Goal: Task Accomplishment & Management: Use online tool/utility

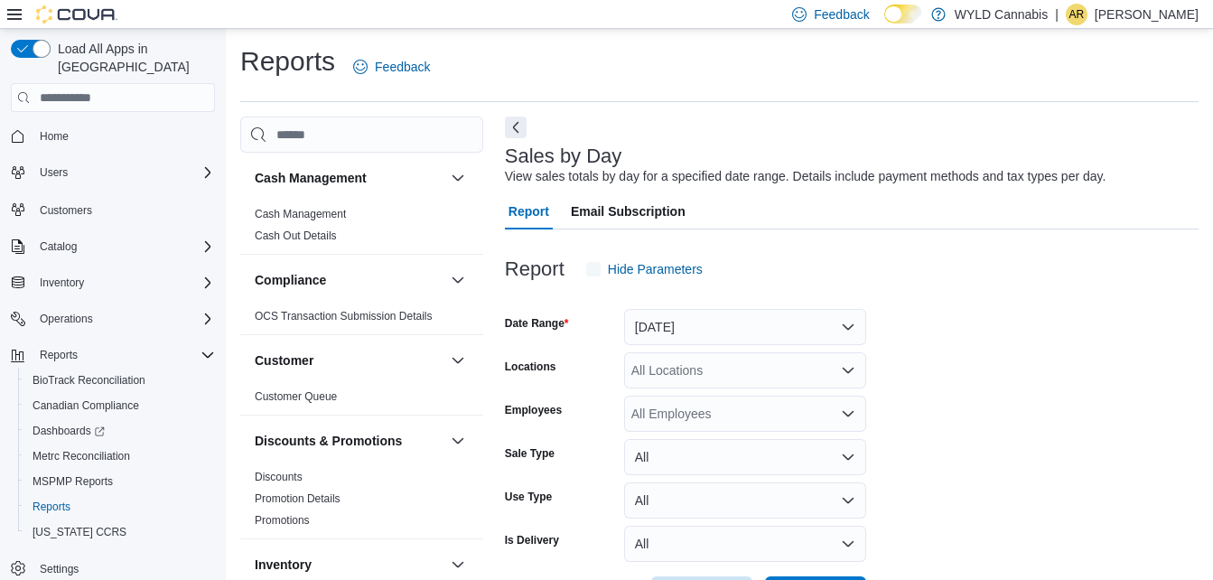
scroll to position [42, 0]
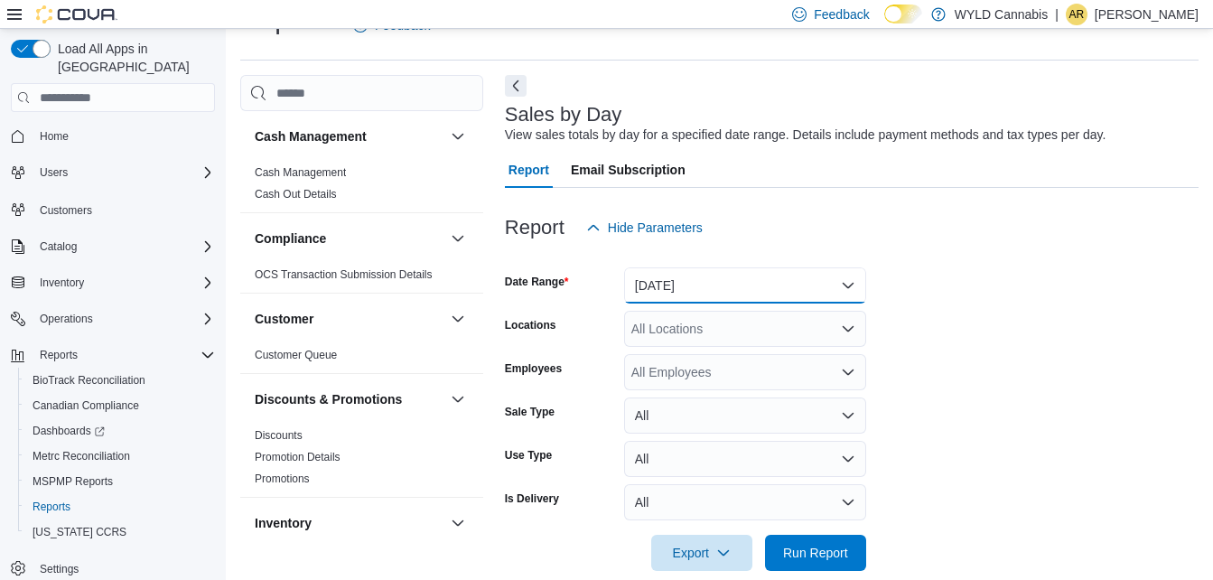
click at [804, 289] on button "Yesterday" at bounding box center [745, 285] width 242 height 36
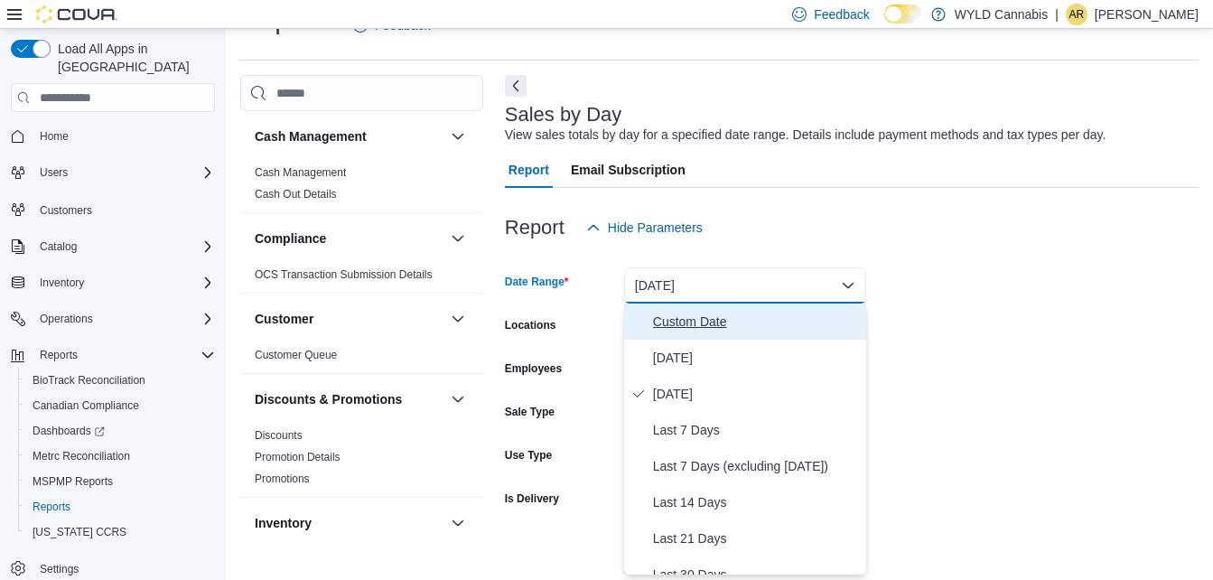
click at [726, 326] on span "Custom Date" at bounding box center [756, 322] width 206 height 22
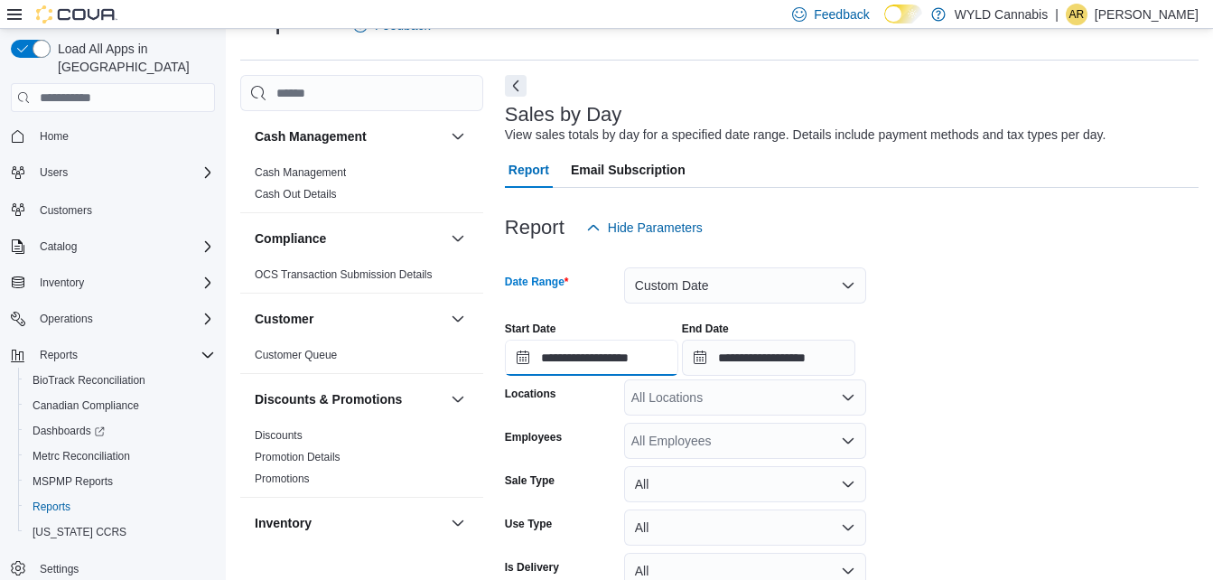
click at [679, 367] on input "**********" at bounding box center [591, 358] width 173 height 36
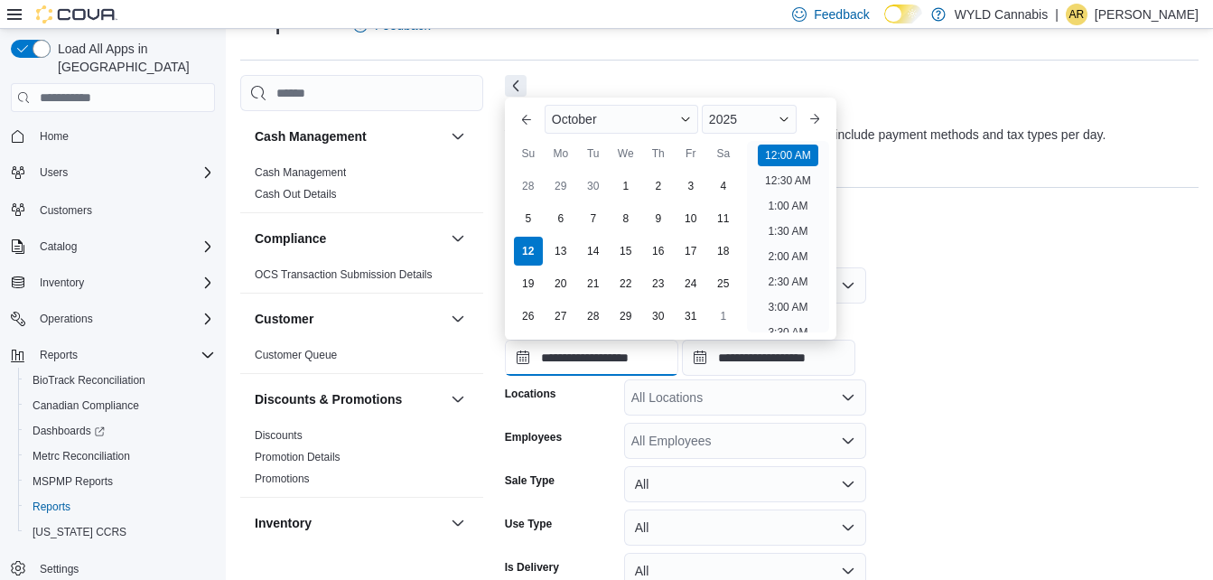
scroll to position [56, 0]
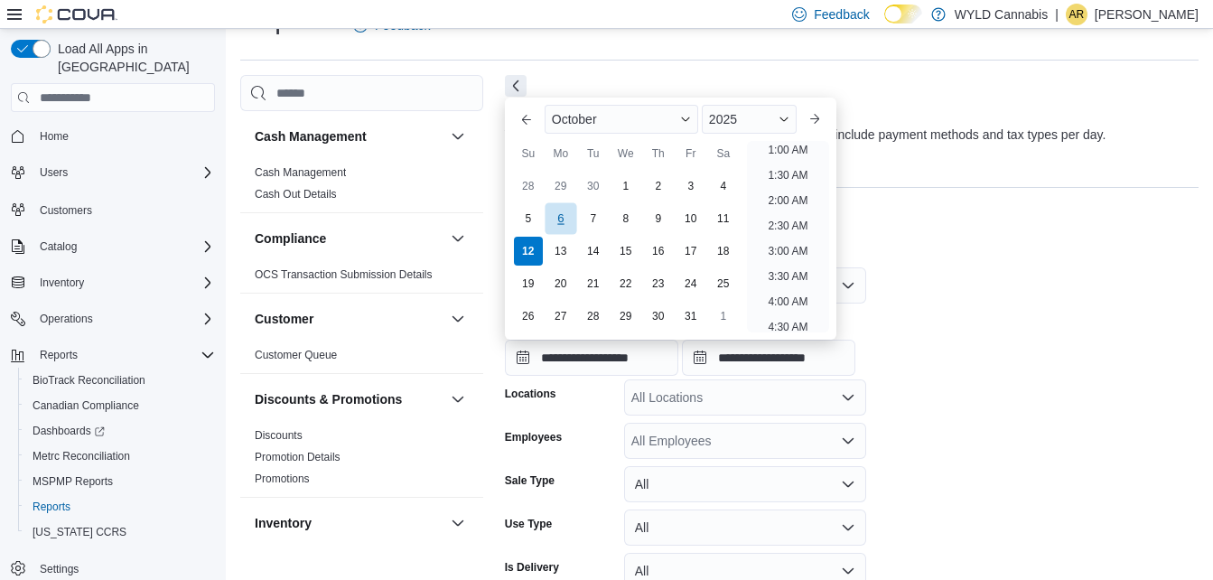
click at [557, 222] on div "6" at bounding box center [561, 218] width 32 height 32
type input "**********"
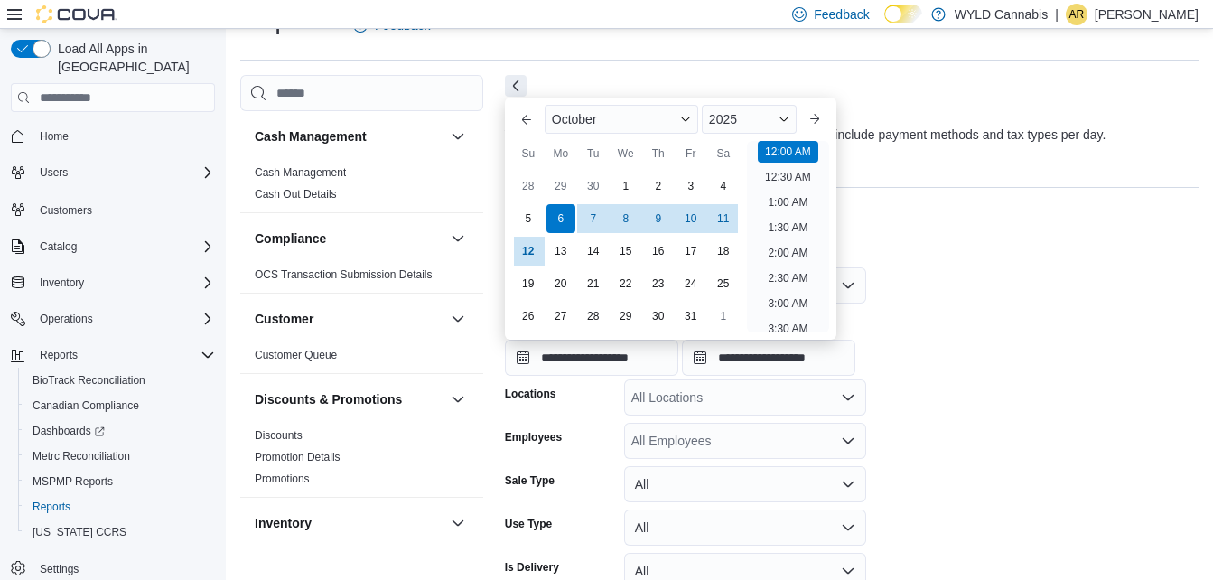
click at [989, 349] on div "**********" at bounding box center [852, 341] width 694 height 69
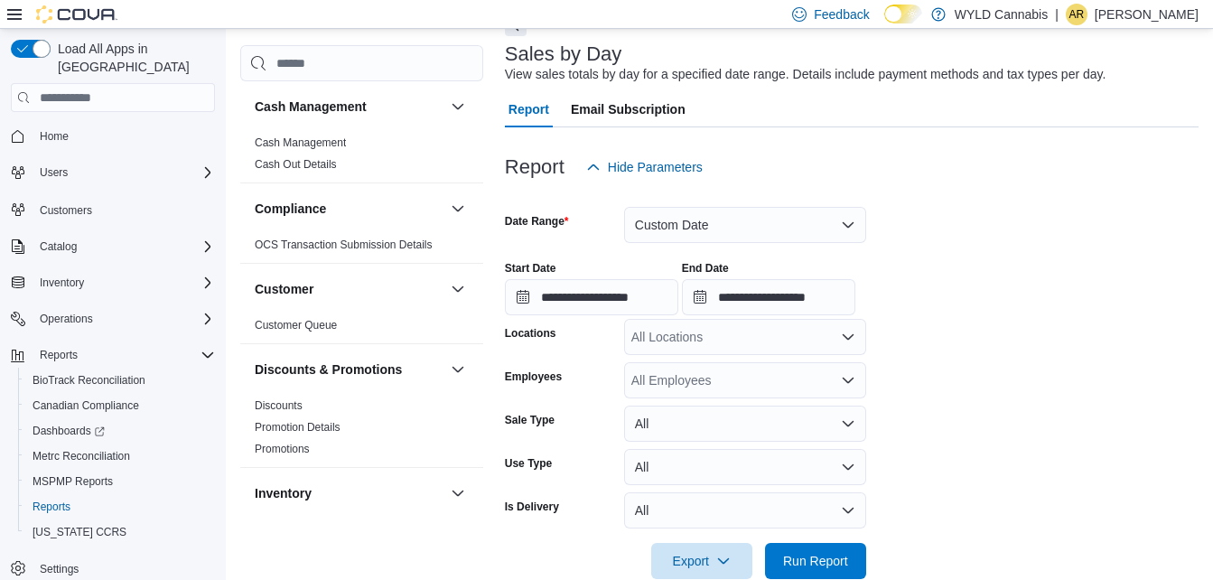
scroll to position [137, 0]
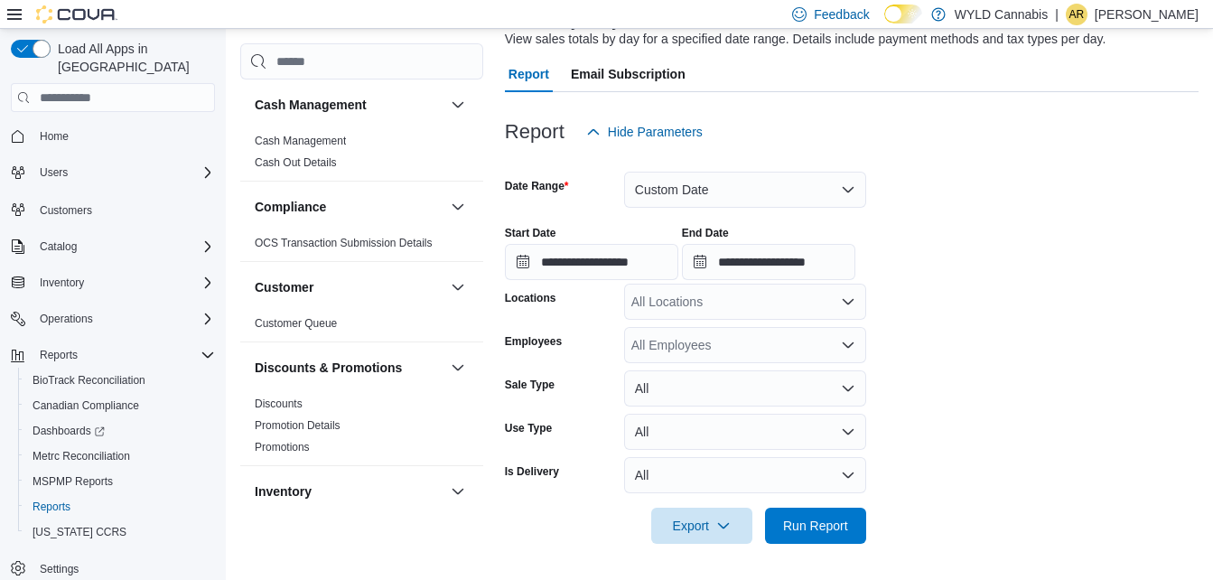
click at [822, 310] on div "All Locations" at bounding box center [745, 302] width 242 height 36
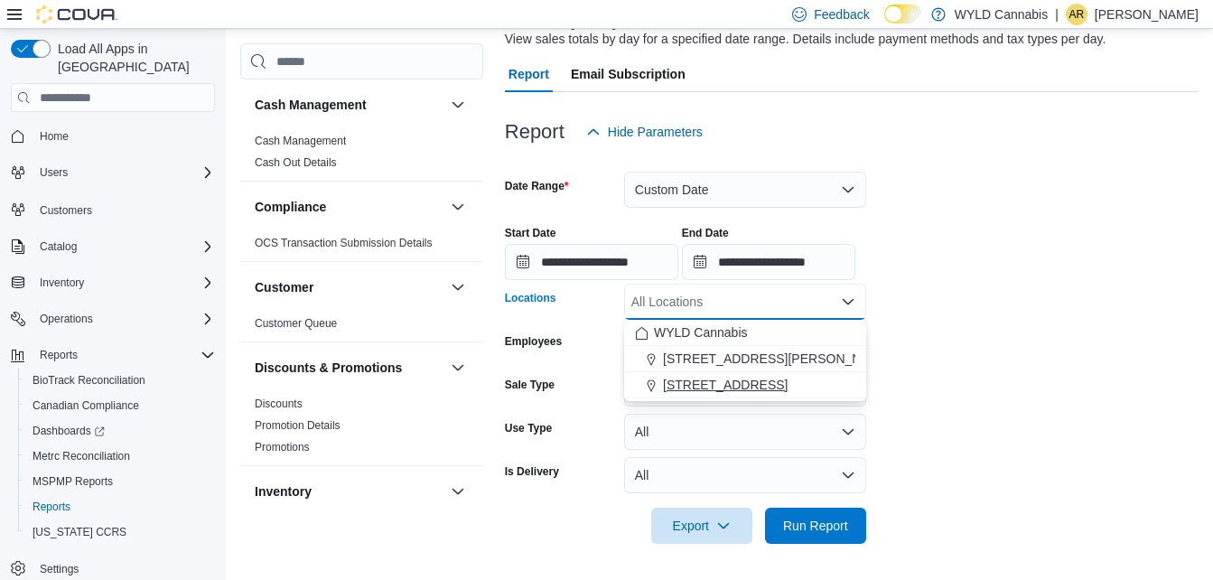
click at [760, 381] on span "[STREET_ADDRESS]" at bounding box center [725, 385] width 125 height 18
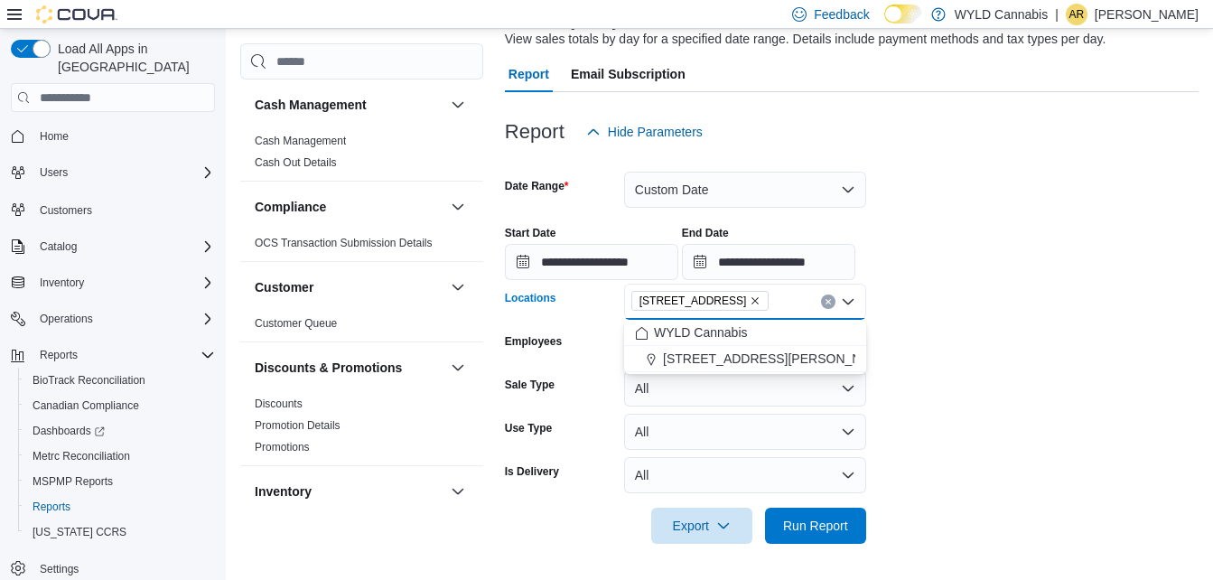
click at [984, 424] on form "**********" at bounding box center [852, 347] width 694 height 394
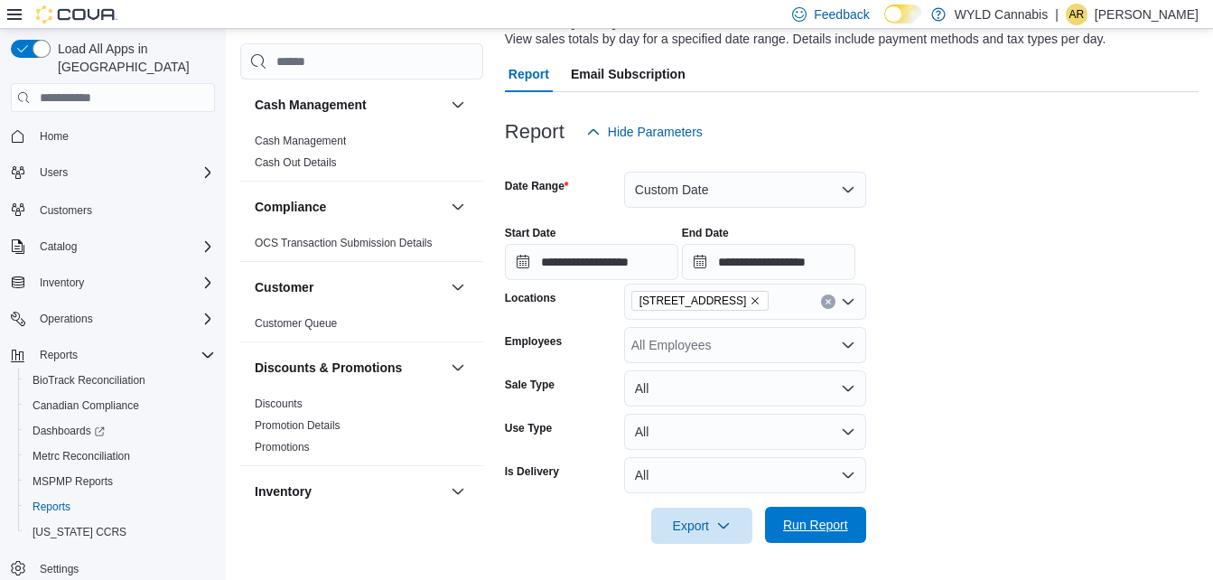
click at [829, 525] on span "Run Report" at bounding box center [815, 525] width 65 height 18
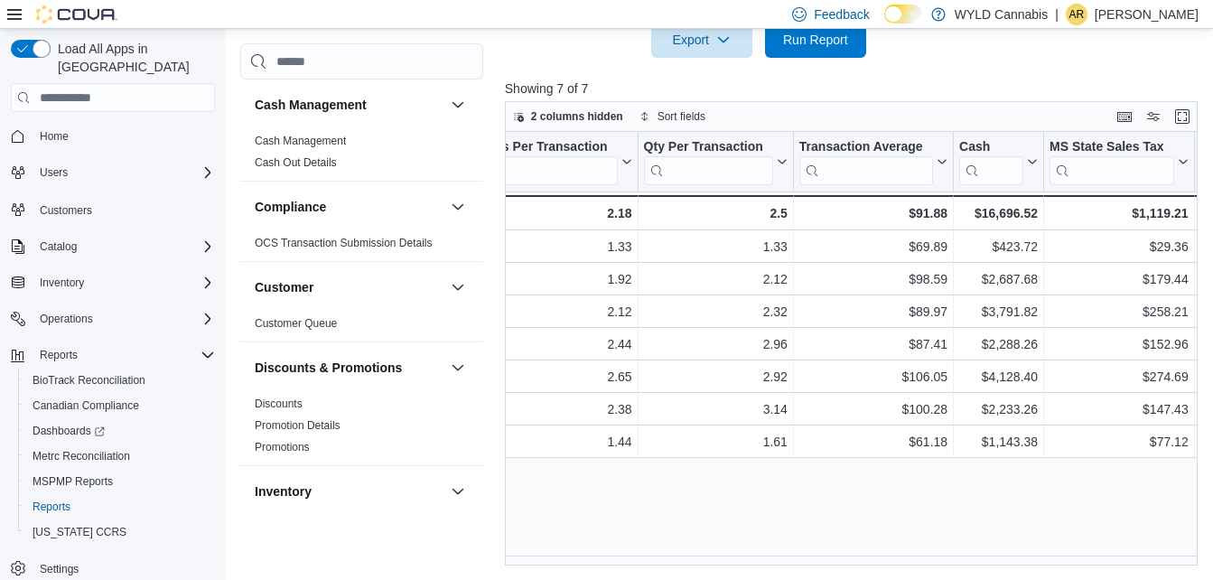
scroll to position [0, 1523]
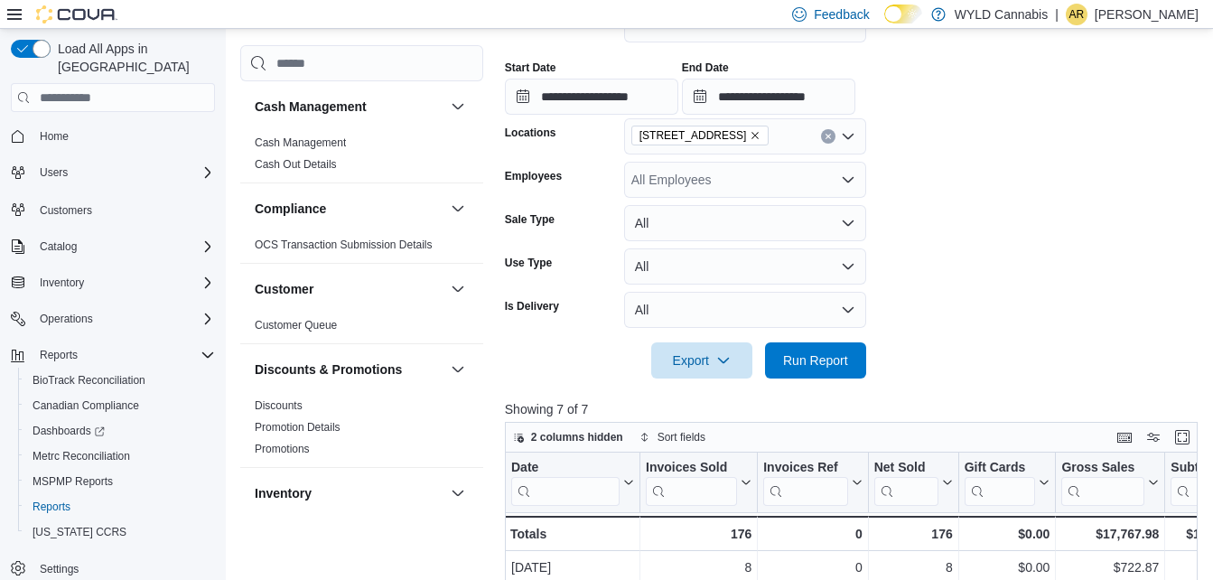
scroll to position [584, 0]
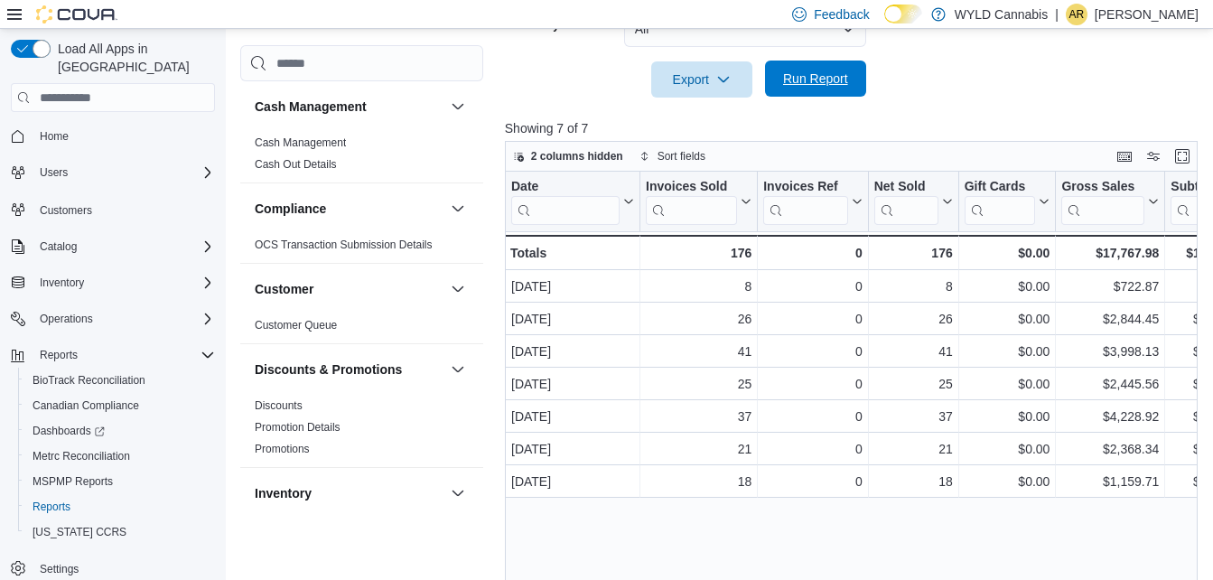
click at [830, 70] on span "Run Report" at bounding box center [816, 79] width 80 height 36
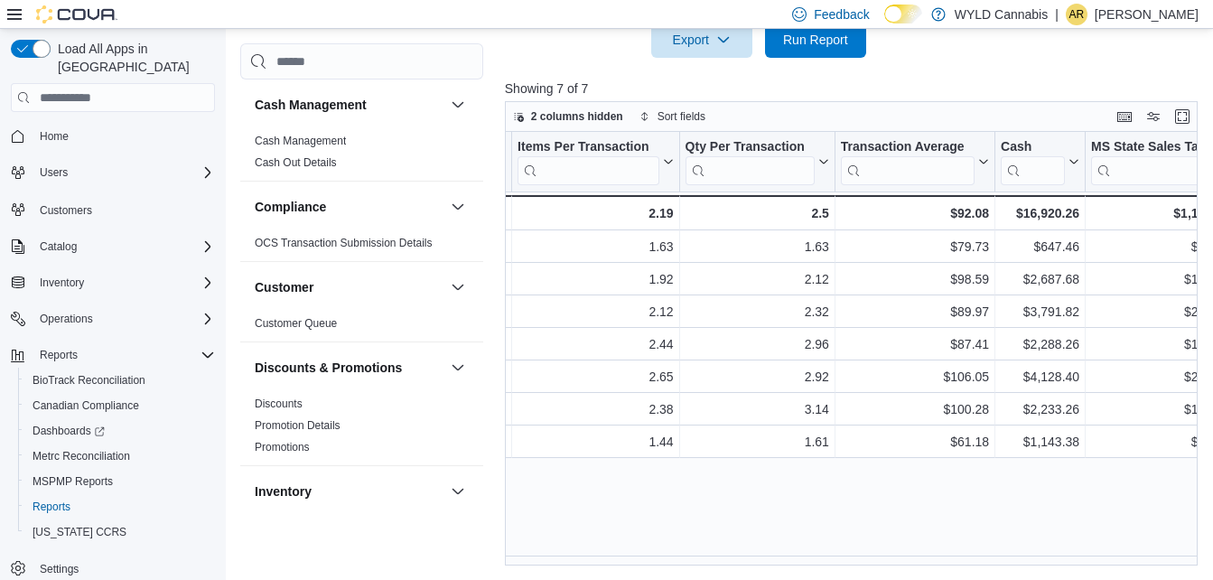
scroll to position [0, 1523]
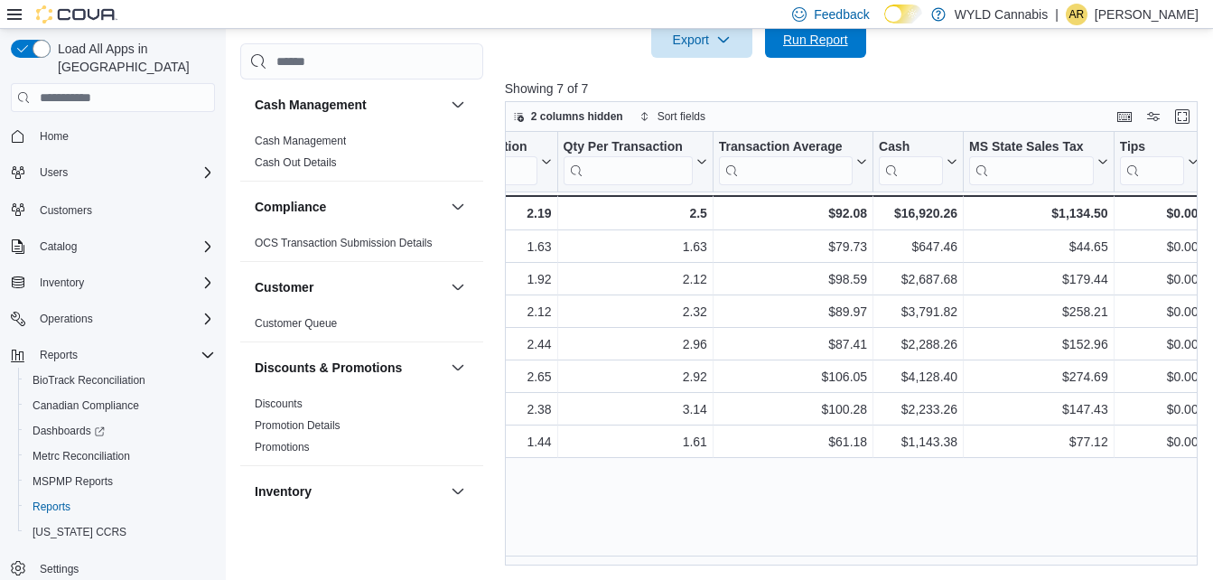
drag, startPoint x: 817, startPoint y: 48, endPoint x: 792, endPoint y: 294, distance: 246.9
click at [817, 47] on span "Run Report" at bounding box center [815, 40] width 65 height 18
click at [831, 41] on span "Run Report" at bounding box center [815, 39] width 65 height 18
click at [836, 37] on span "Run Report" at bounding box center [815, 39] width 65 height 18
click at [776, 49] on span "Run Report" at bounding box center [816, 39] width 80 height 36
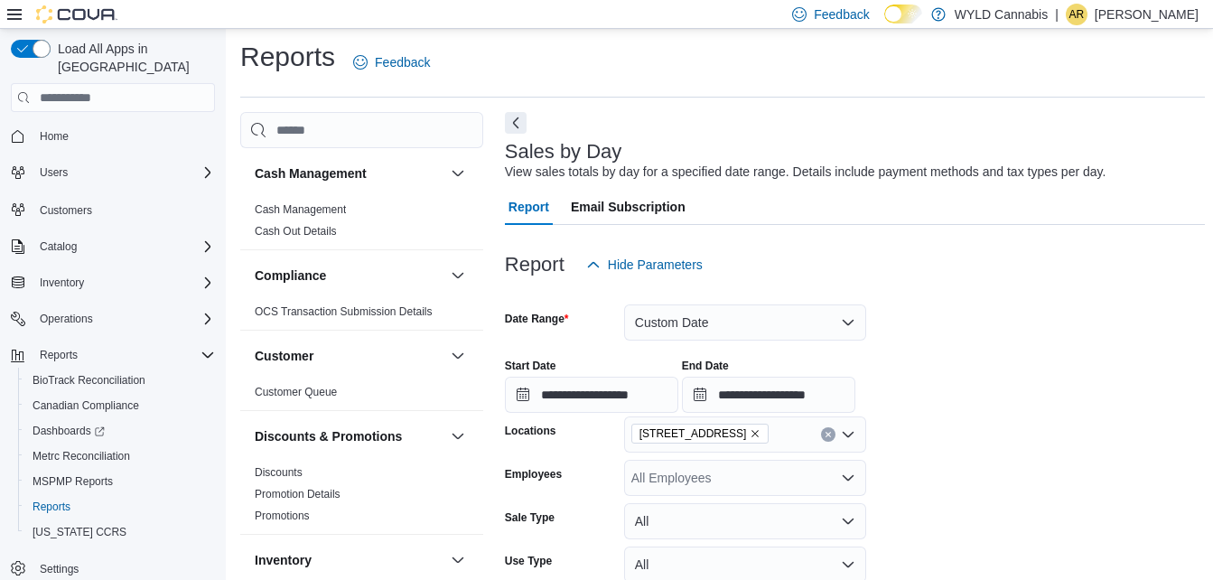
scroll to position [0, 0]
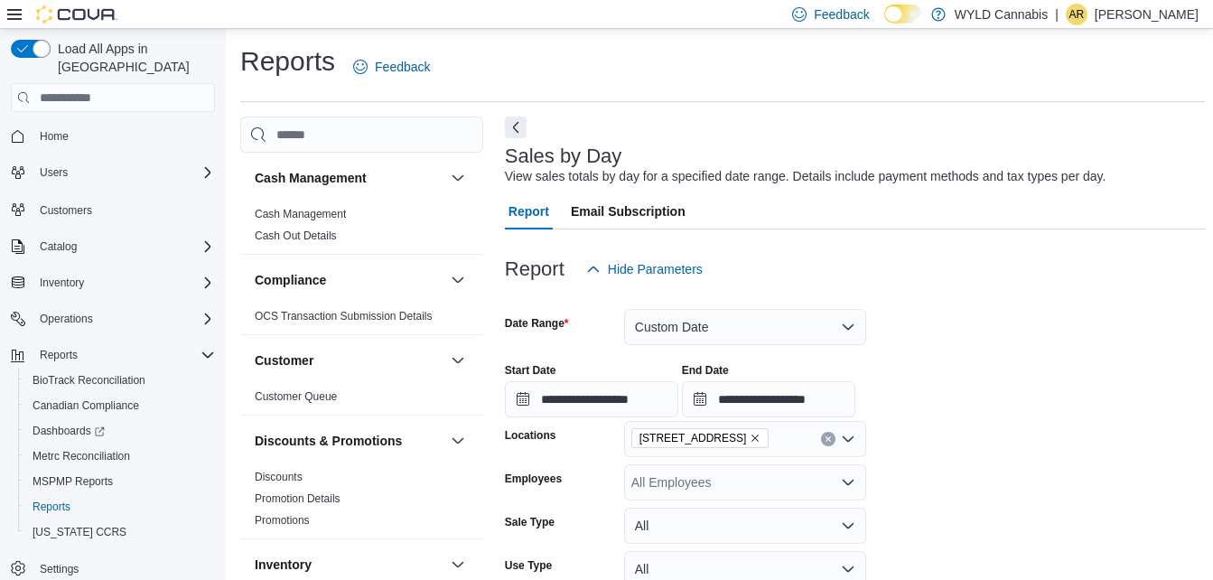
click at [1159, 17] on p "[PERSON_NAME]" at bounding box center [1147, 15] width 104 height 22
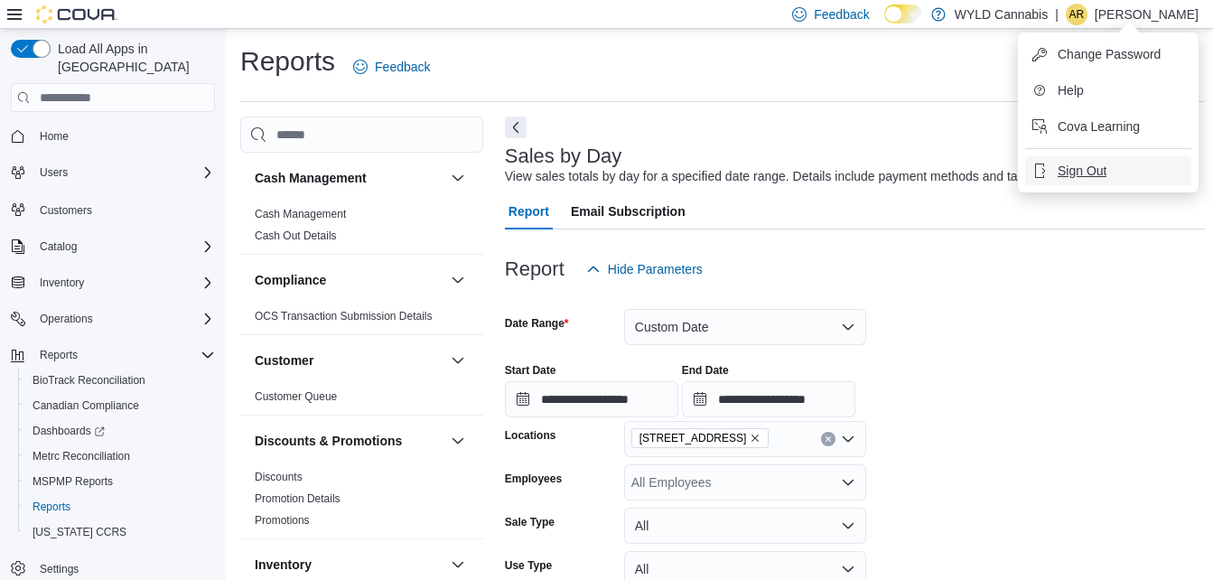
click at [1094, 175] on span "Sign Out" at bounding box center [1082, 171] width 49 height 18
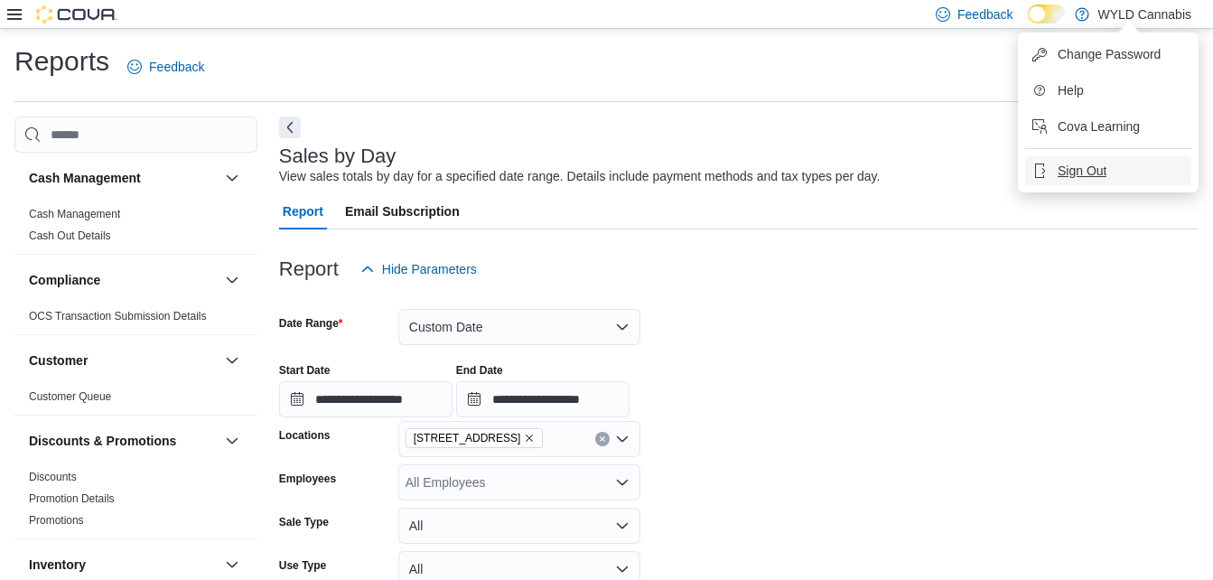
scroll to position [0, 1299]
